Goal: Task Accomplishment & Management: Complete application form

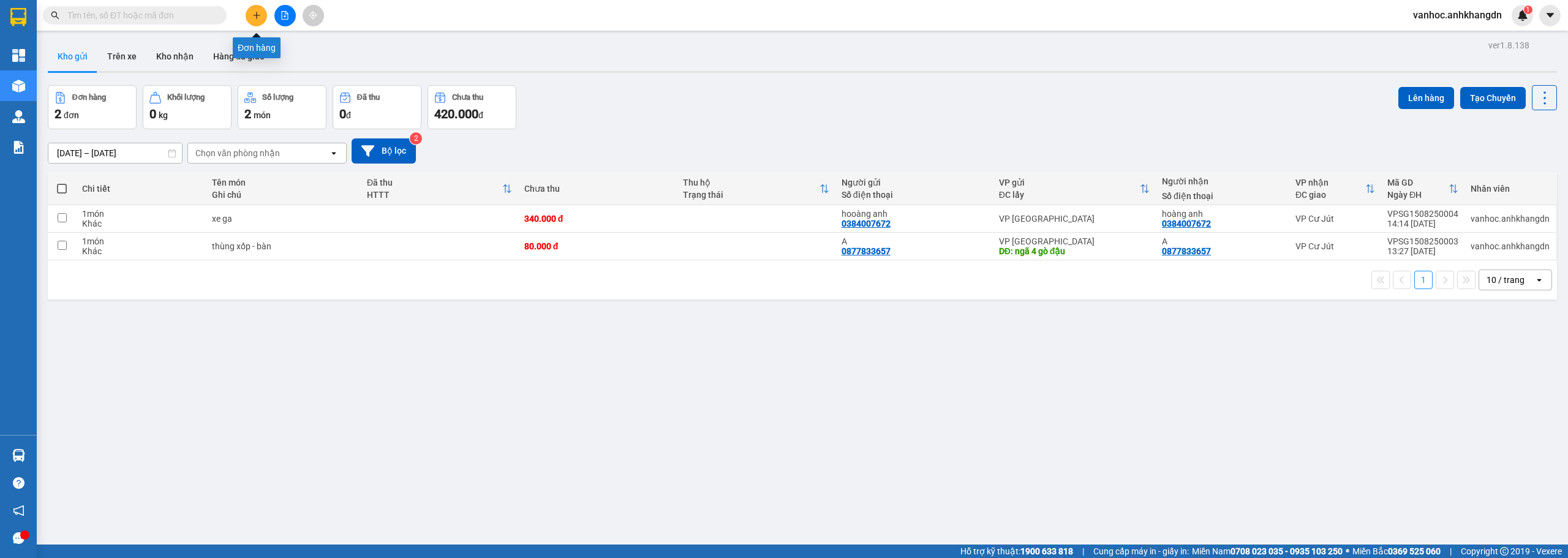
click at [255, 14] on icon "plus" at bounding box center [256, 15] width 9 height 9
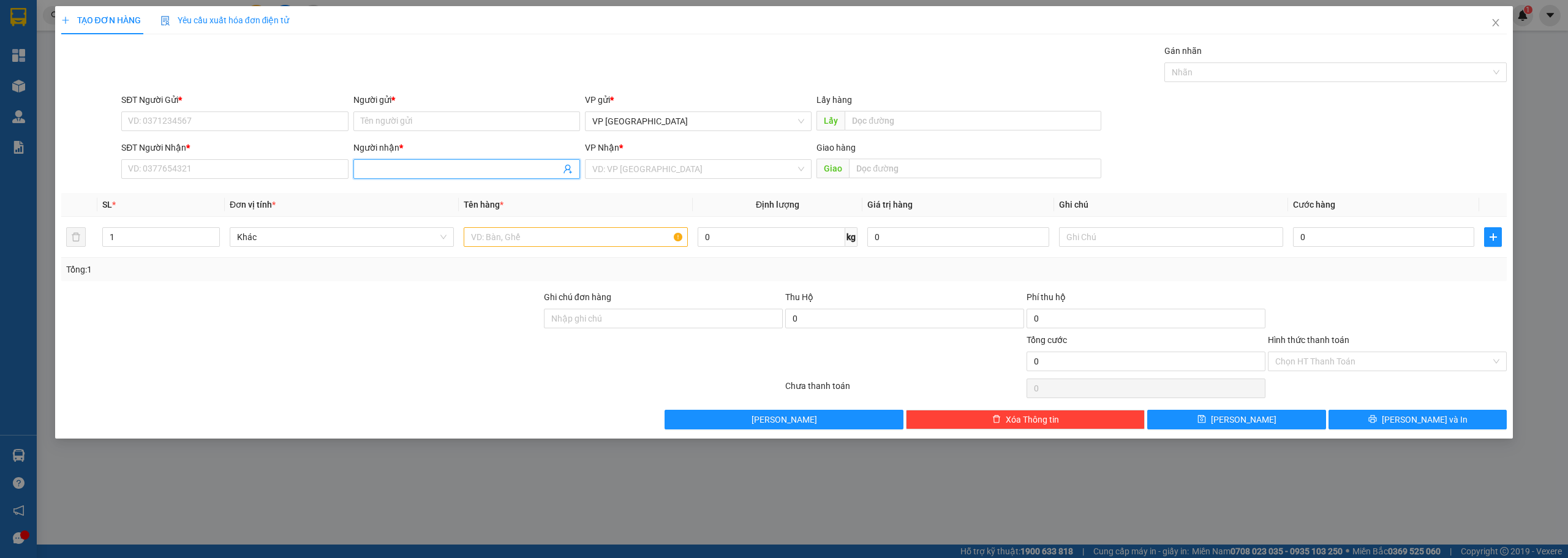
click at [408, 170] on input "Người nhận *" at bounding box center [460, 169] width 200 height 14
click at [221, 176] on input "SĐT Người Nhận *" at bounding box center [234, 169] width 226 height 20
type input "0"
click at [188, 172] on input "0388" at bounding box center [234, 169] width 226 height 20
type input "0388934927"
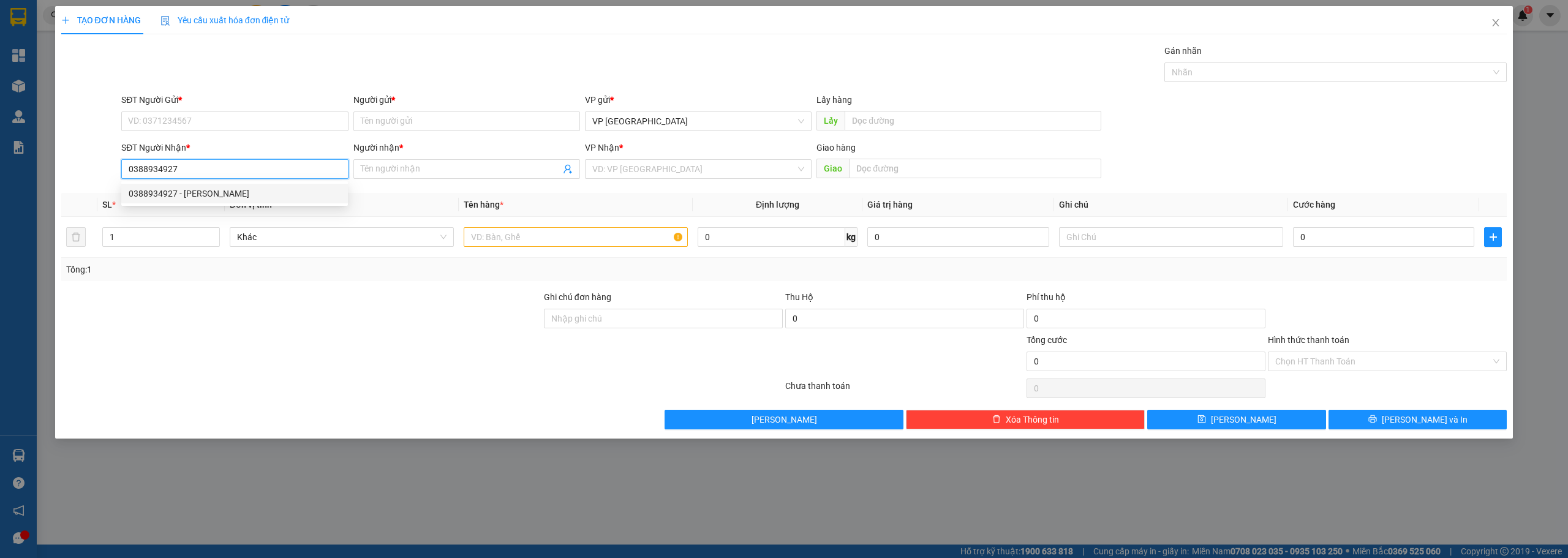
click at [207, 193] on div "0388934927 - [PERSON_NAME]" at bounding box center [234, 194] width 212 height 14
type input "[PERSON_NAME]"
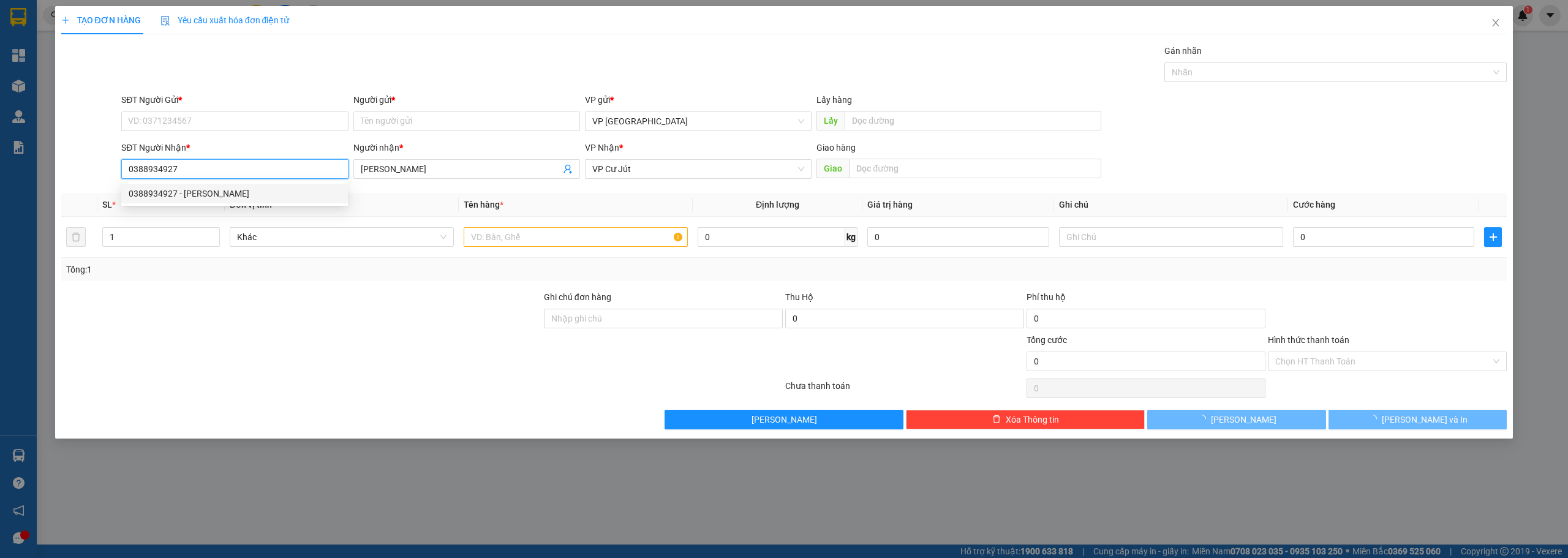
type input "100.000"
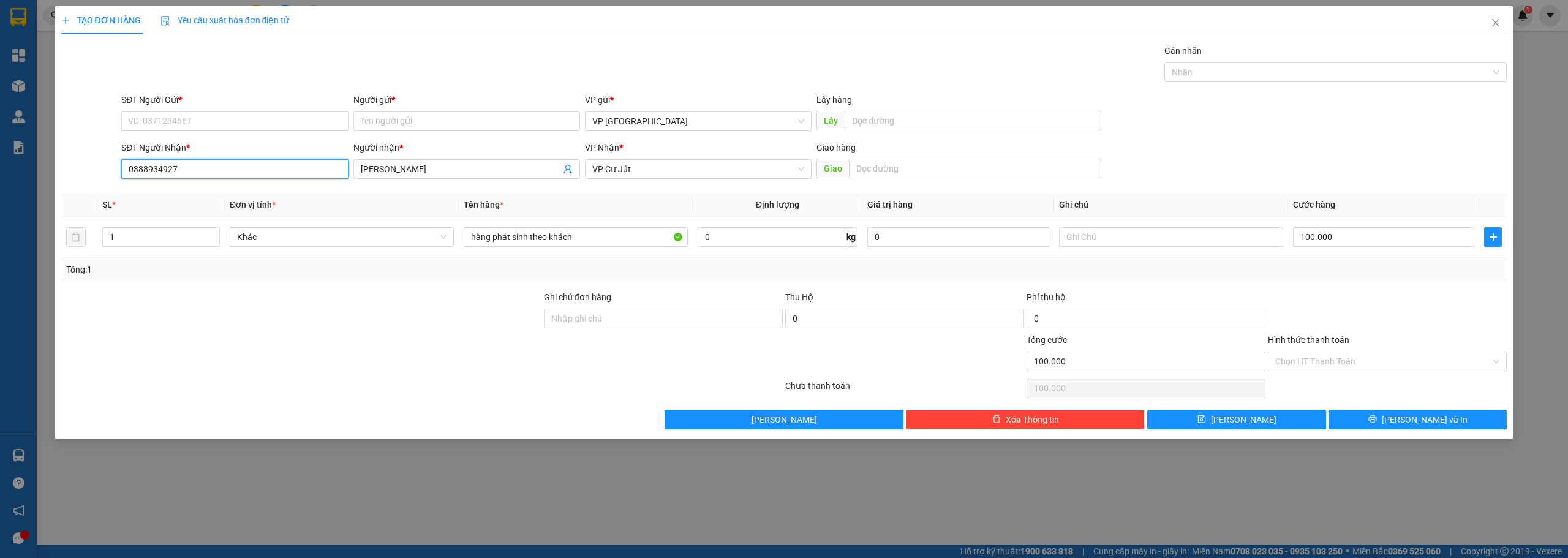
drag, startPoint x: 183, startPoint y: 173, endPoint x: 0, endPoint y: 154, distance: 184.0
click at [0, 154] on div "TẠO ĐƠN HÀNG Yêu cầu xuất hóa đơn điện tử Transit Pickup Surcharge Ids Transit …" at bounding box center [784, 279] width 1568 height 558
type input "0388934927"
click at [183, 123] on input "SĐT Người Gửi *" at bounding box center [234, 121] width 226 height 20
paste input "0388934927"
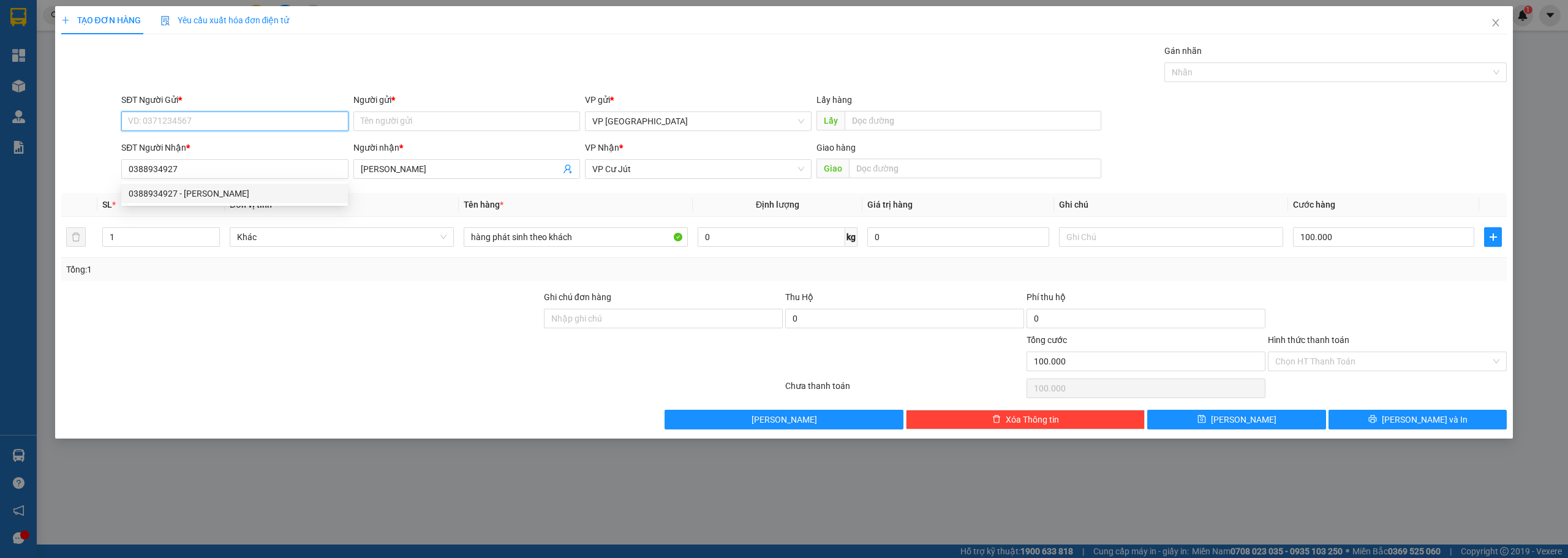
type input "0388934927"
click at [241, 152] on div "0388934927 - [PERSON_NAME]" at bounding box center [234, 146] width 212 height 14
type input "[PERSON_NAME]"
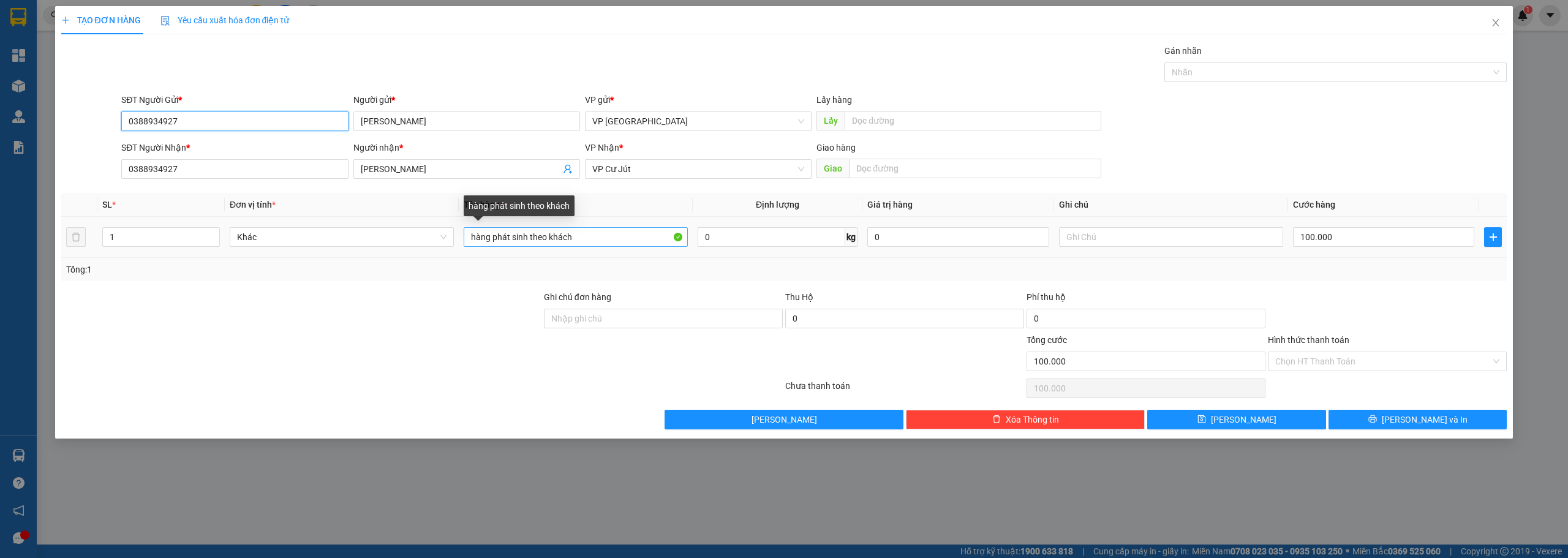
type input "0388934927"
drag, startPoint x: 593, startPoint y: 241, endPoint x: 426, endPoint y: 230, distance: 167.4
click at [426, 230] on tr "1 Khác hàng phát sinh theo khách 0 kg 0 100.000" at bounding box center [784, 238] width 1446 height 41
type input "t"
paste input "ù"
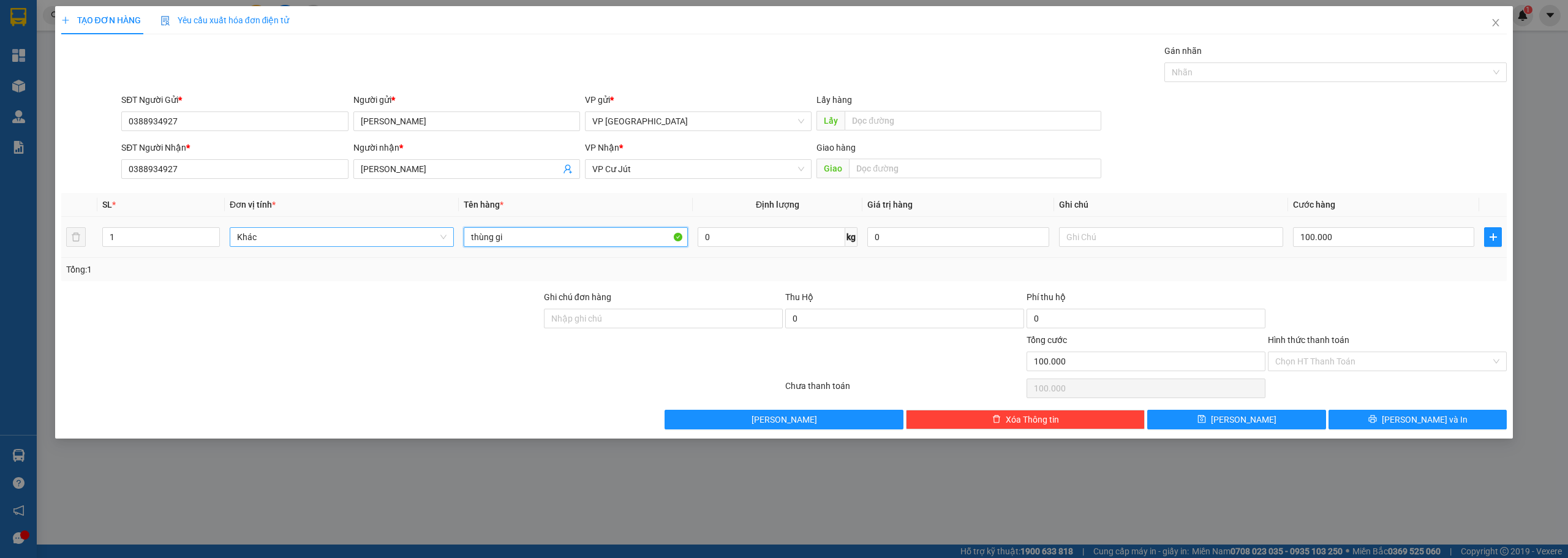
paste input "ấ"
type input "thùng giấy"
click at [1344, 244] on input "100.000" at bounding box center [1384, 237] width 182 height 20
type input "4"
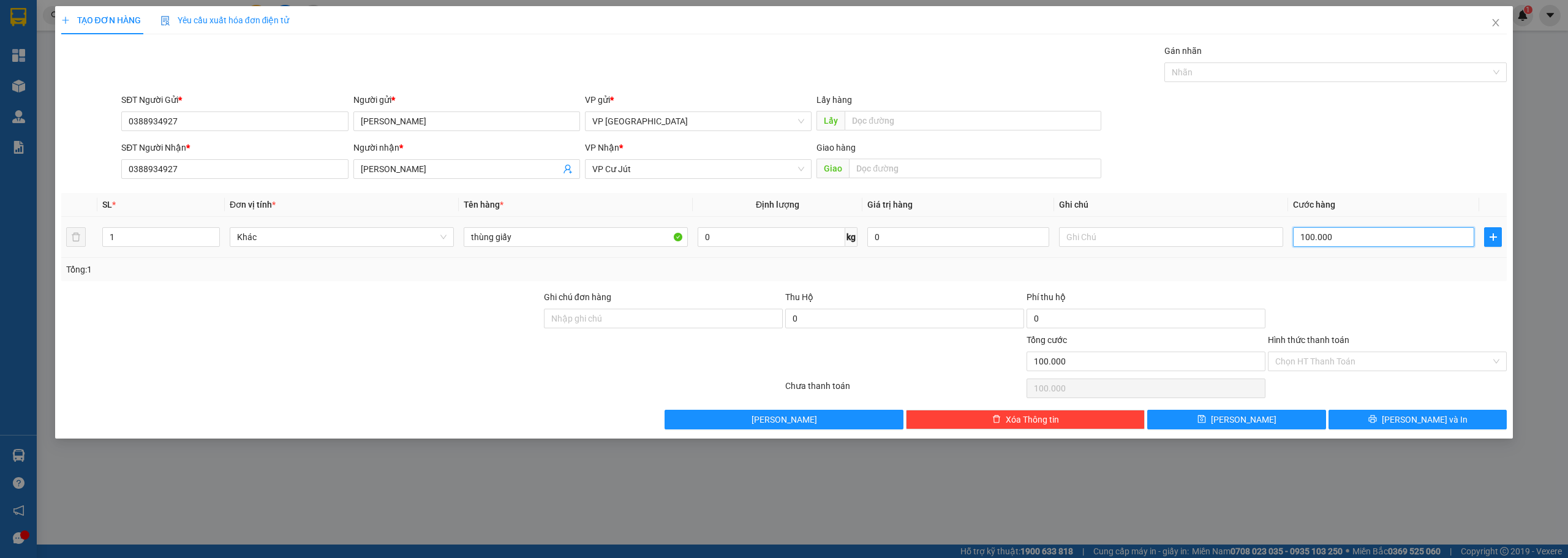
type input "4"
type input "40"
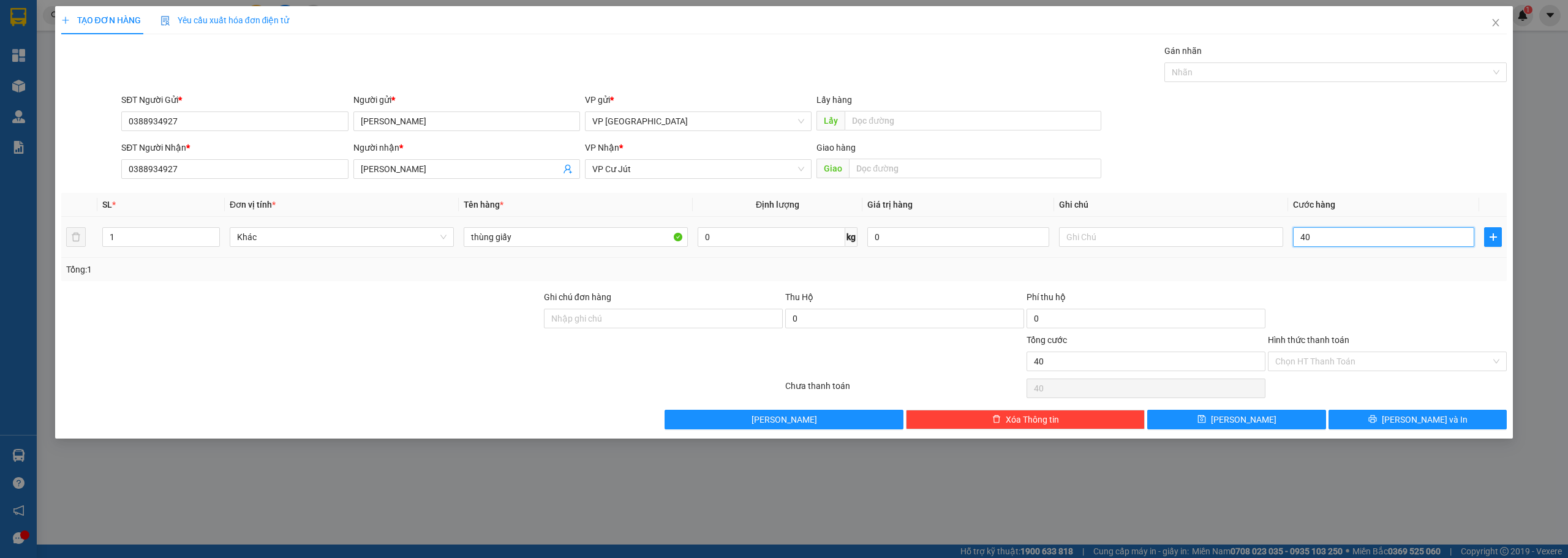
type input "400"
type input "4.000"
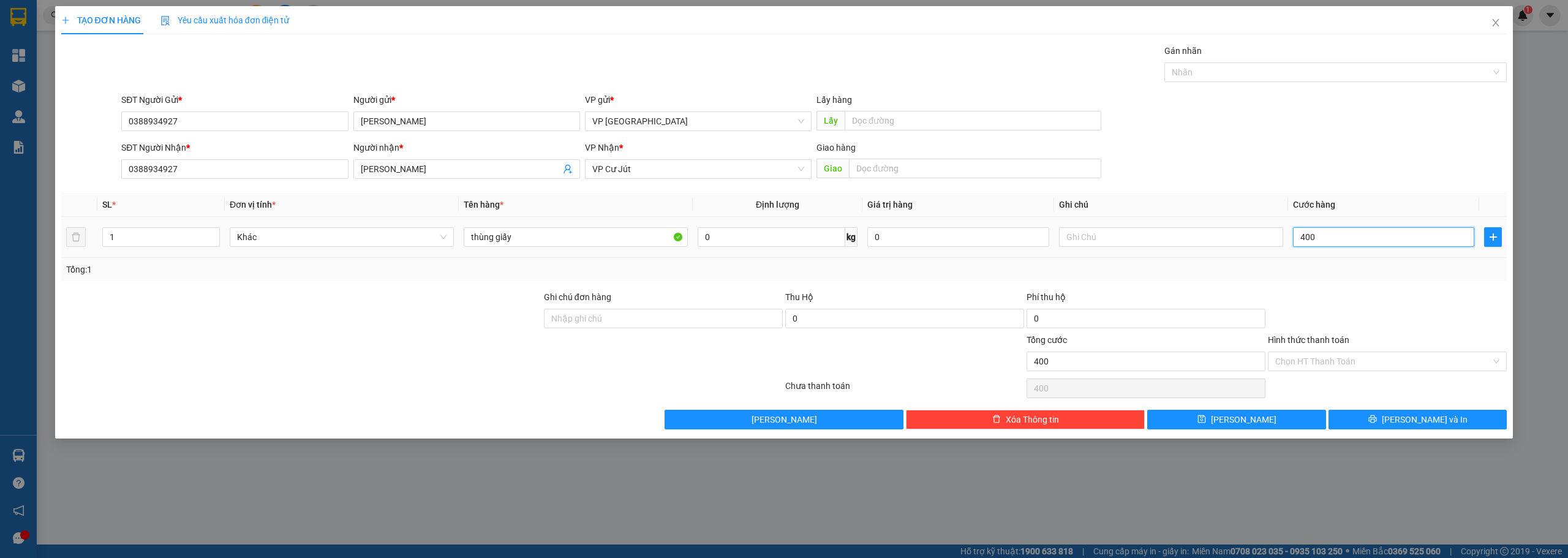
type input "4.000"
type input "40.000"
click at [1427, 419] on span "[PERSON_NAME] và In" at bounding box center [1425, 420] width 86 height 14
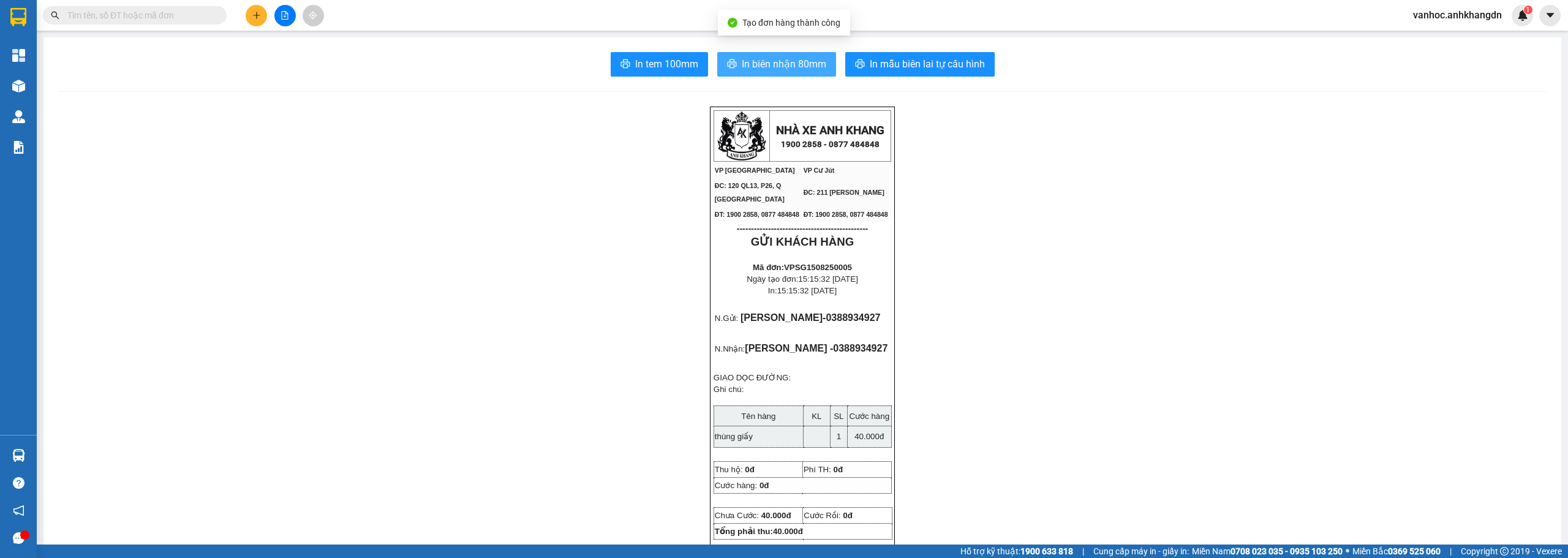
click at [791, 65] on span "In biên nhận 80mm" at bounding box center [784, 64] width 85 height 16
click at [658, 65] on span "In tem 100mm" at bounding box center [667, 64] width 63 height 16
